Goal: Entertainment & Leisure: Consume media (video, audio)

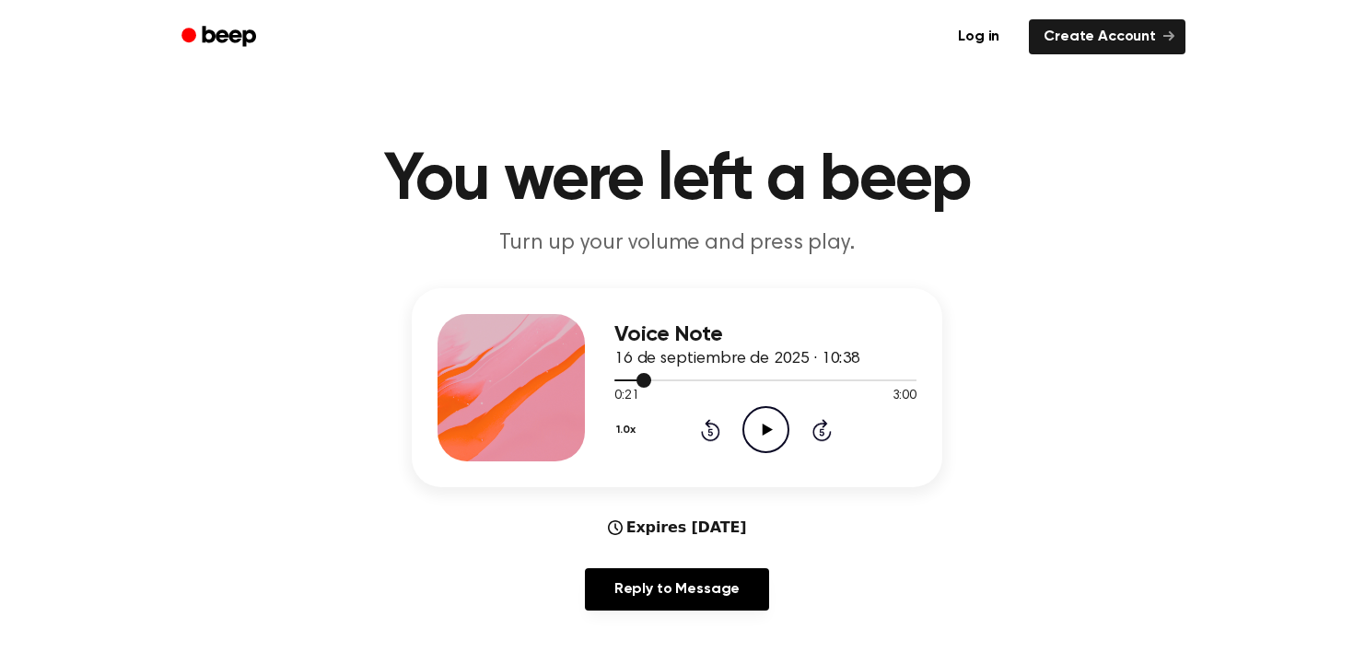
drag, startPoint x: 645, startPoint y: 382, endPoint x: 612, endPoint y: 384, distance: 33.2
click at [612, 384] on div "Voice Note 16 de septiembre de 2025 · 10:38 0:21 3:00 Your browser does not sup…" at bounding box center [677, 387] width 531 height 199
click at [606, 377] on div "Voice Note 16 de septiembre de 2025 · 10:38 0:21 3:00 Your browser does not sup…" at bounding box center [677, 387] width 531 height 199
click at [752, 427] on icon "Play Audio" at bounding box center [765, 429] width 47 height 47
click at [712, 431] on icon "Rewind 5 seconds" at bounding box center [710, 430] width 20 height 24
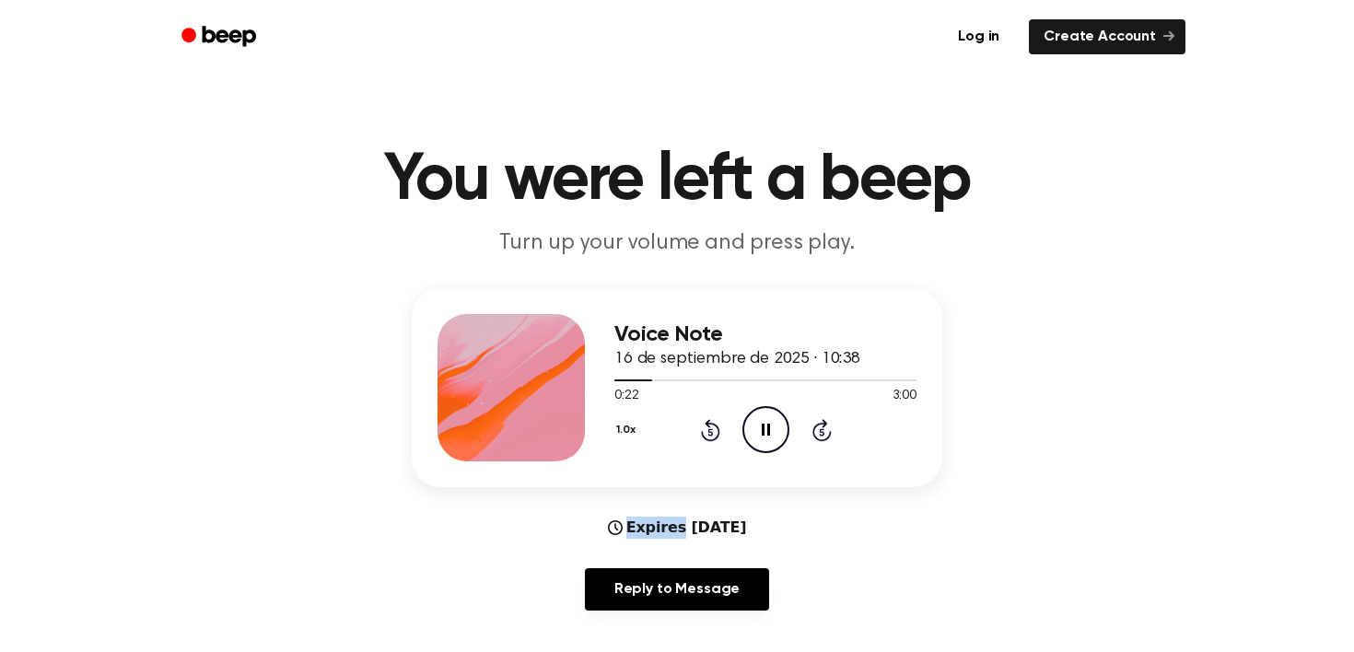
click at [712, 431] on icon "Rewind 5 seconds" at bounding box center [710, 430] width 20 height 24
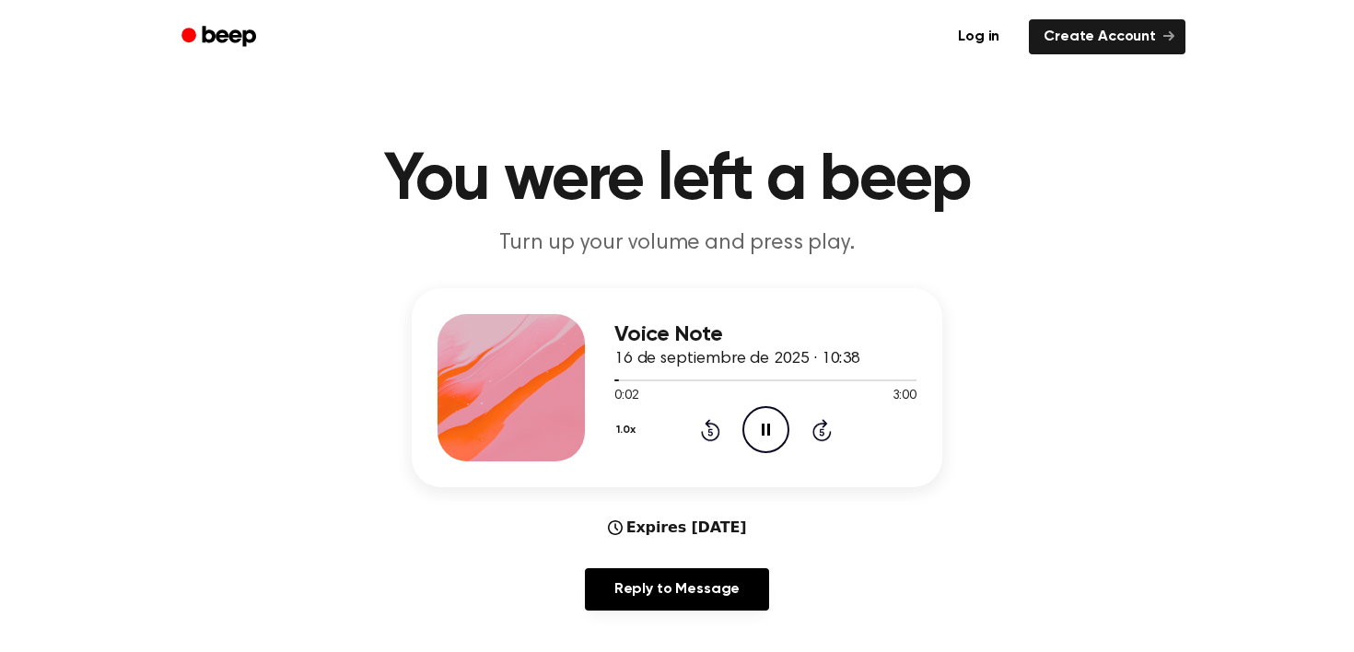
click at [712, 431] on icon "Rewind 5 seconds" at bounding box center [710, 430] width 20 height 24
click at [770, 443] on icon "Pause Audio" at bounding box center [765, 429] width 47 height 47
